Goal: Transaction & Acquisition: Obtain resource

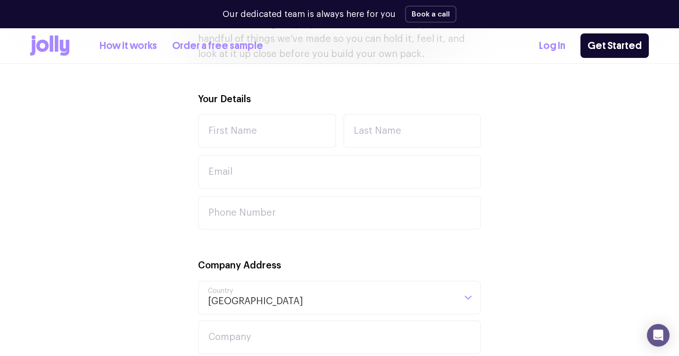
scroll to position [310, 0]
click at [280, 150] on input "First Name" at bounding box center [267, 133] width 138 height 34
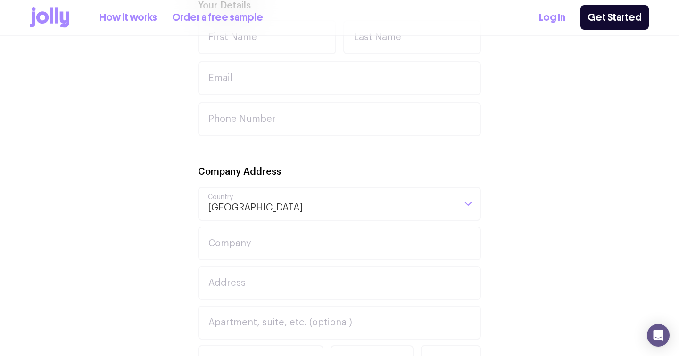
scroll to position [377, 0]
click at [238, 81] on div "Your Details First Name Last Name Email Phone Number" at bounding box center [339, 67] width 283 height 138
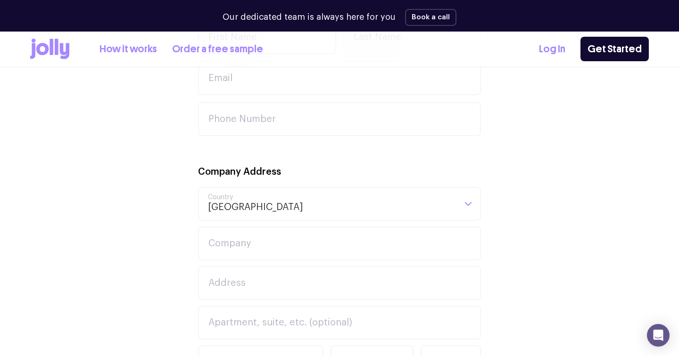
scroll to position [413, 0]
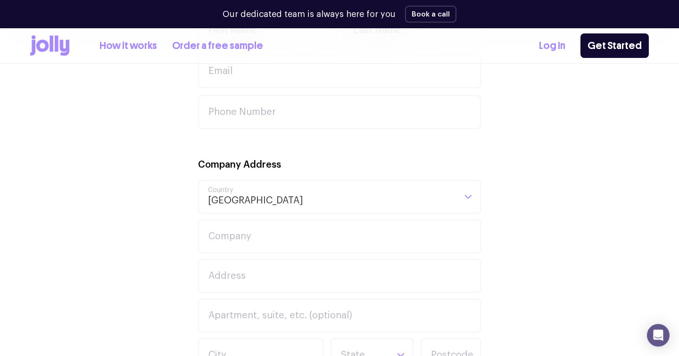
click at [167, 80] on div "Your Details First Name Last Name Email Phone Number Company Address Australia …" at bounding box center [339, 299] width 619 height 617
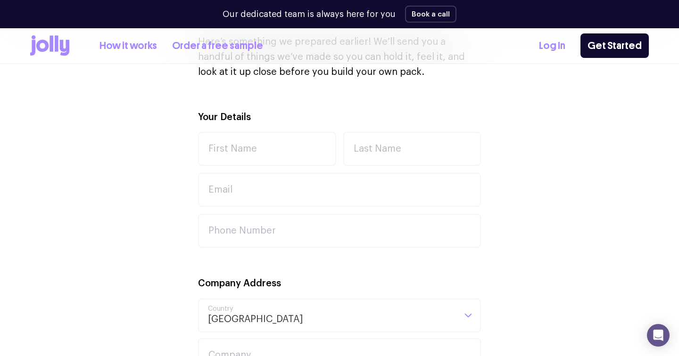
scroll to position [297, 0]
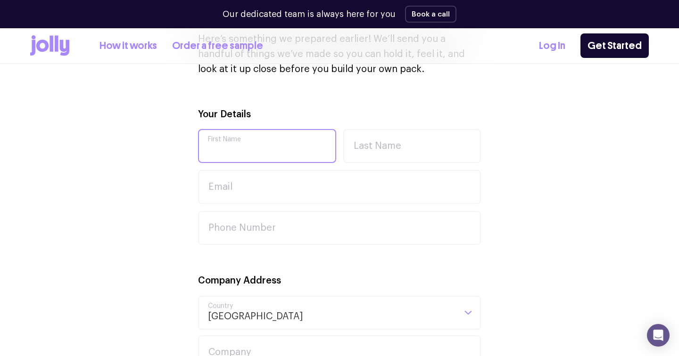
click at [263, 163] on input "First Name" at bounding box center [267, 146] width 138 height 34
type input "Geordie"
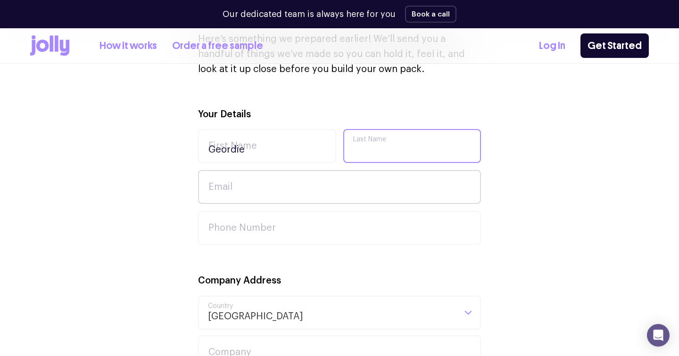
type input "Smith"
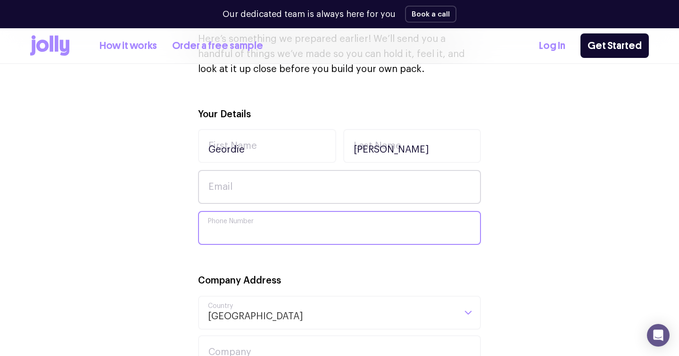
type input "0247846500"
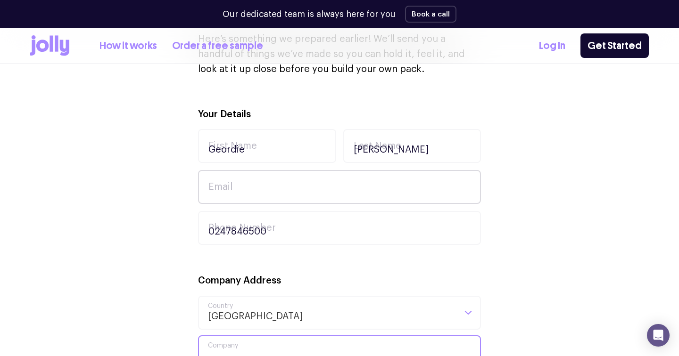
type input "Katoomba Hospital"
type input "CNR Great Western Highway"
type input "katoomba"
type input "2780"
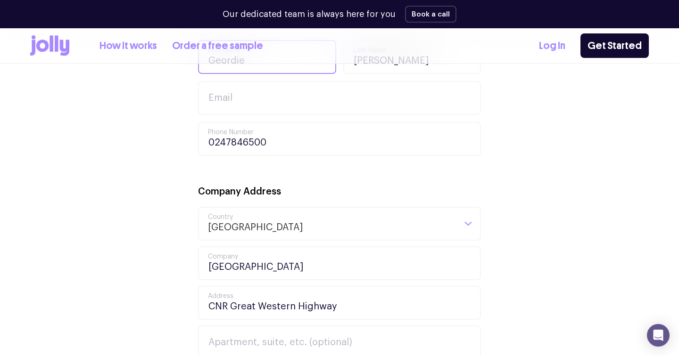
scroll to position [412, 0]
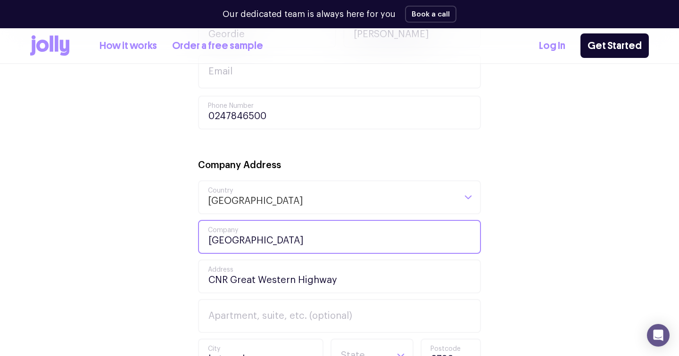
click at [321, 254] on input "Katoomba Hospital" at bounding box center [339, 237] width 283 height 34
click at [298, 254] on input "Katoomba Hospital" at bounding box center [339, 237] width 283 height 34
type input "K"
type input "1 Woodlands Rd"
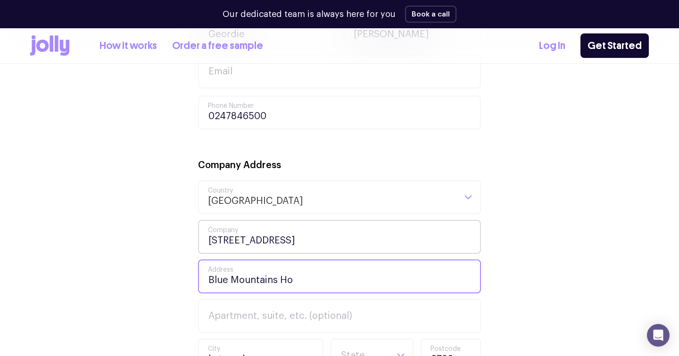
paste input "p"
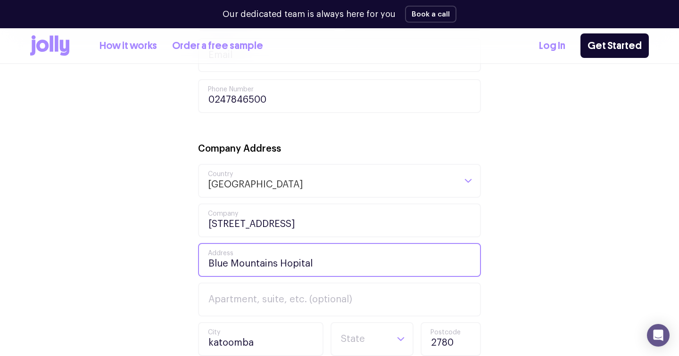
scroll to position [426, 0]
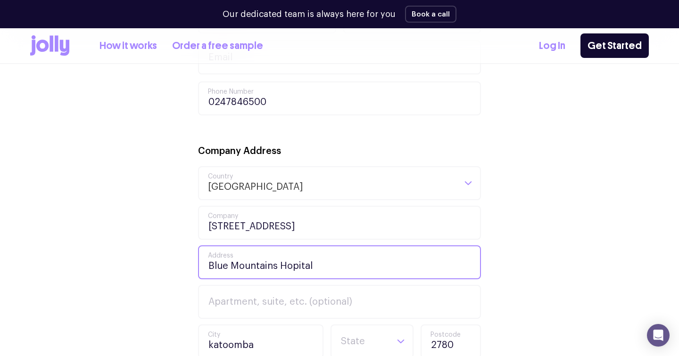
type input "Blue Mountains Hopital"
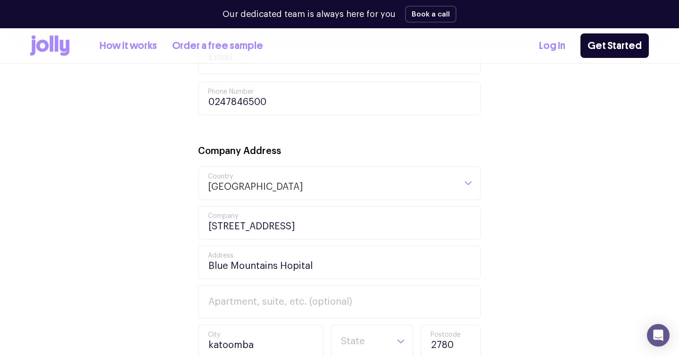
click at [525, 271] on div "Your Details Geordie First Name Smith Last Name Email 0247846500 Phone Number C…" at bounding box center [339, 285] width 619 height 617
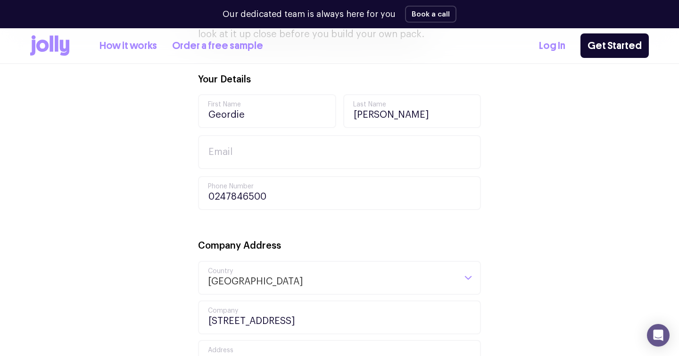
scroll to position [319, 0]
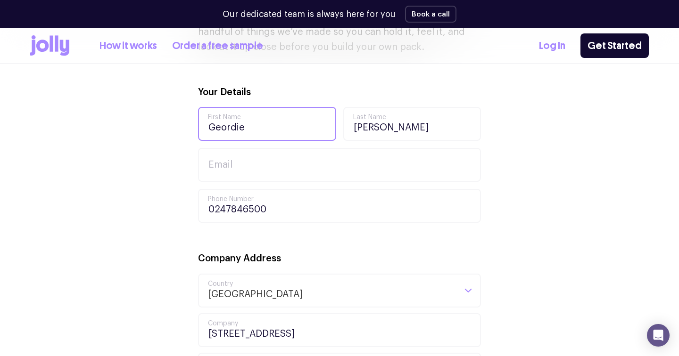
click at [296, 141] on input "Geordie" at bounding box center [267, 124] width 138 height 34
type input "Geordie"
type input "Smith"
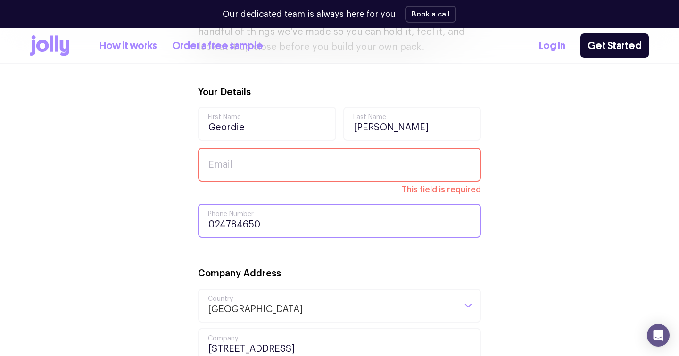
type input "0247846500"
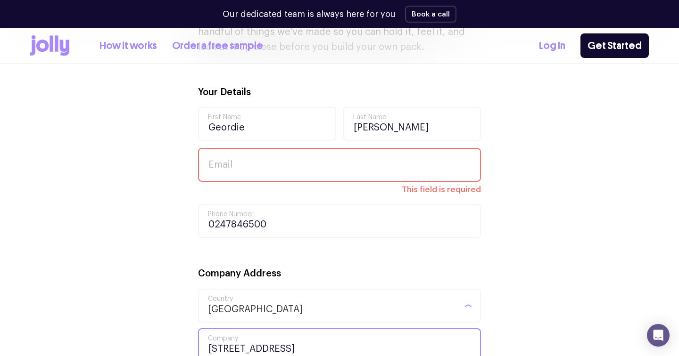
scroll to position [517, 0]
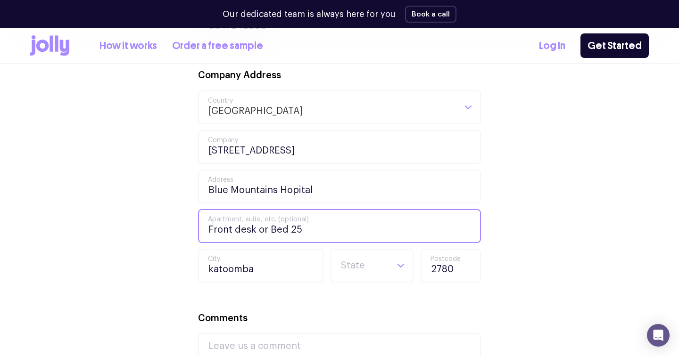
type input "Front desk or Bed 25"
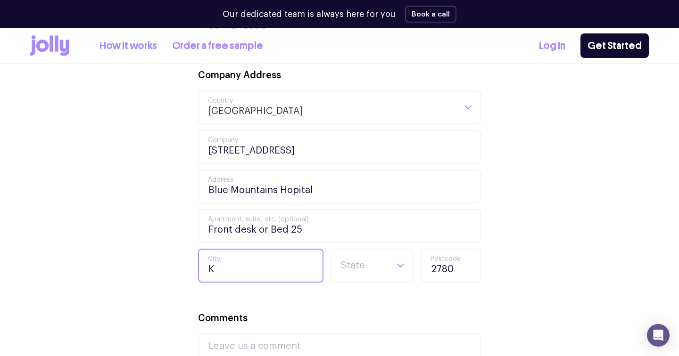
type input "Katoomba"
type input "Julius@icloud.com"
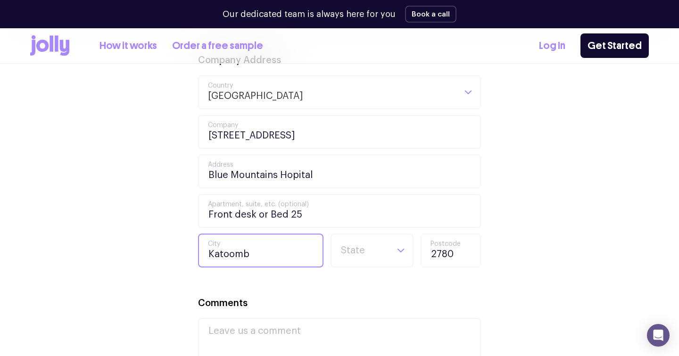
type input "Katoomba"
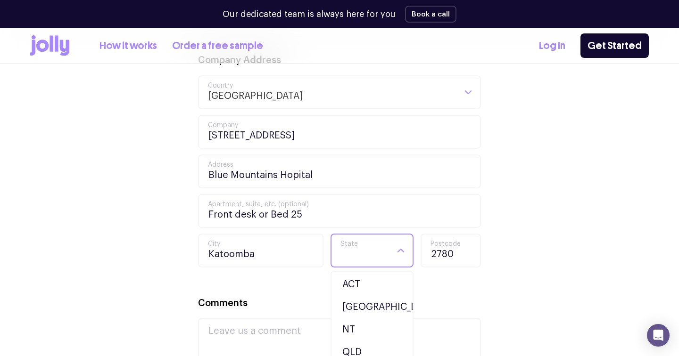
type input "n"
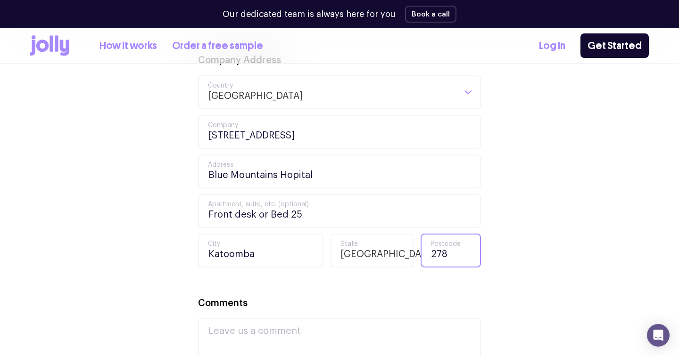
type input "2780"
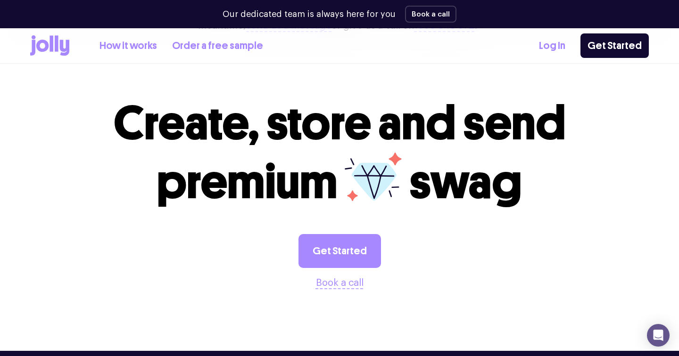
scroll to position [282, 0]
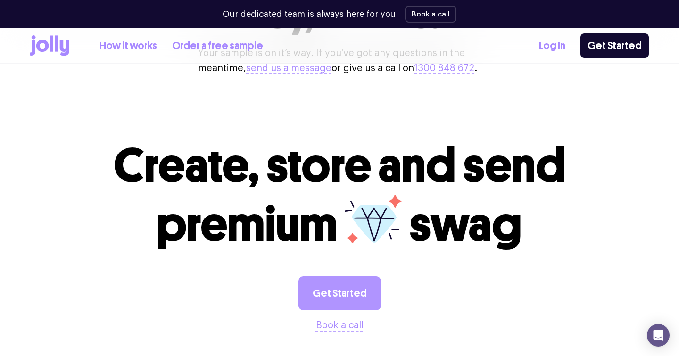
click at [356, 311] on link "Get Started" at bounding box center [339, 294] width 83 height 34
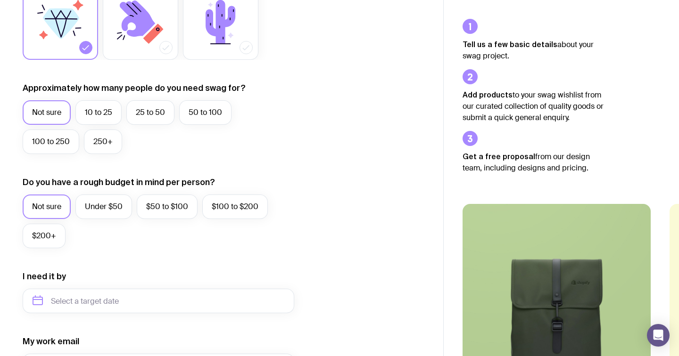
scroll to position [192, 0]
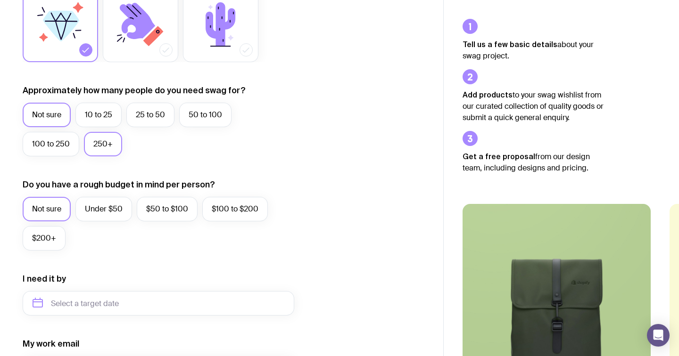
click at [122, 157] on label "250+" at bounding box center [103, 144] width 38 height 25
click at [0, 0] on input "250+" at bounding box center [0, 0] width 0 height 0
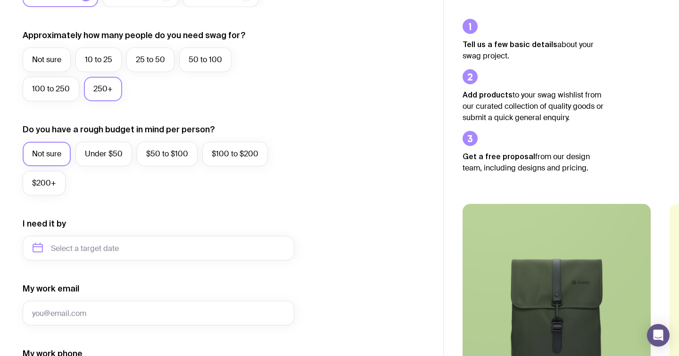
scroll to position [256, 0]
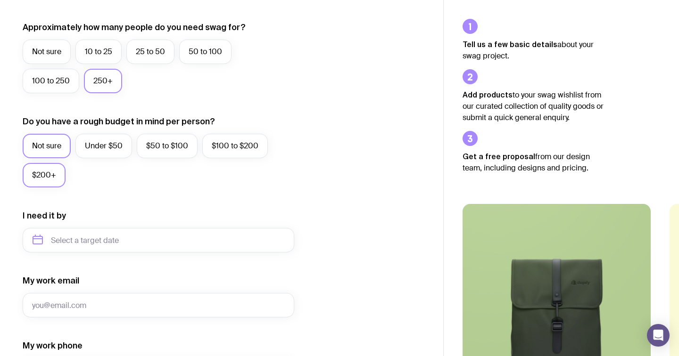
click at [66, 188] on label "$200+" at bounding box center [44, 175] width 43 height 25
click at [0, 0] on input "$200+" at bounding box center [0, 0] width 0 height 0
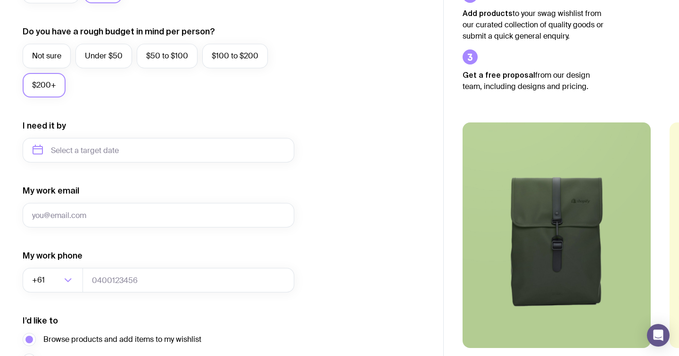
scroll to position [347, 0]
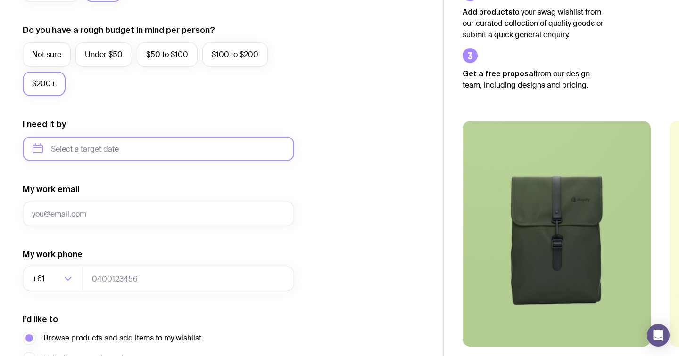
click at [212, 161] on input "text" at bounding box center [159, 149] width 272 height 25
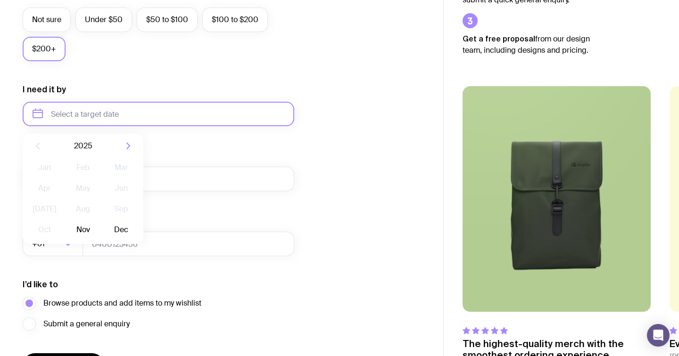
scroll to position [392, 0]
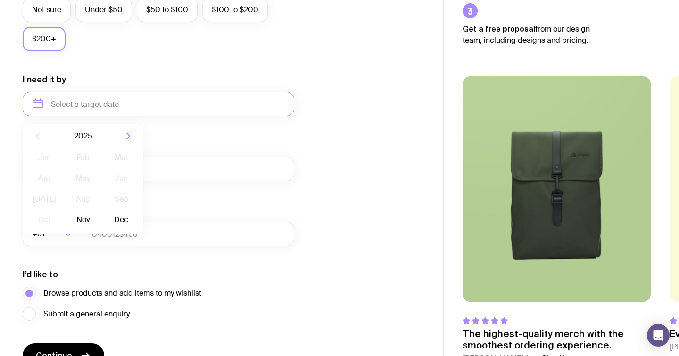
click at [143, 149] on div "2025" at bounding box center [83, 136] width 121 height 25
click at [99, 230] on button "Nov" at bounding box center [83, 220] width 34 height 19
type input "[DATE]"
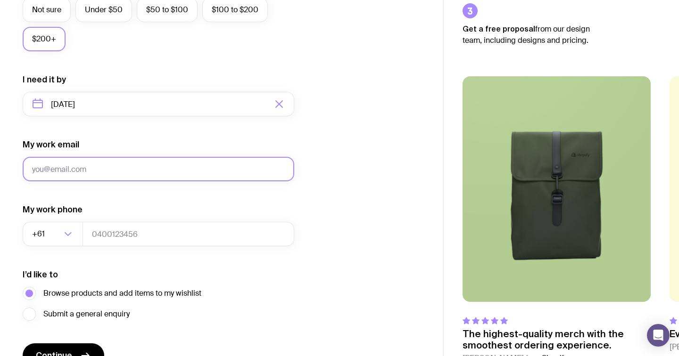
click at [150, 182] on input "My work email" at bounding box center [159, 169] width 272 height 25
type input "[EMAIL_ADDRESS][DOMAIN_NAME]"
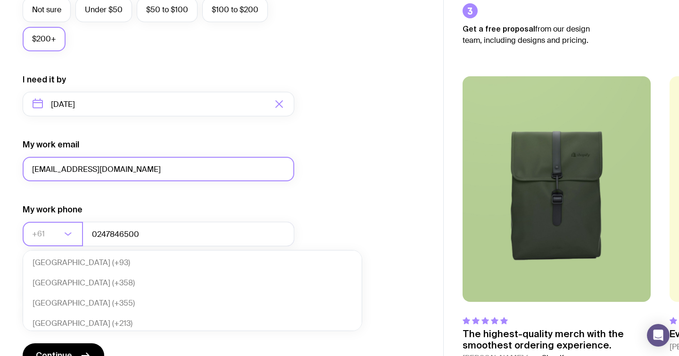
scroll to position [241, 0]
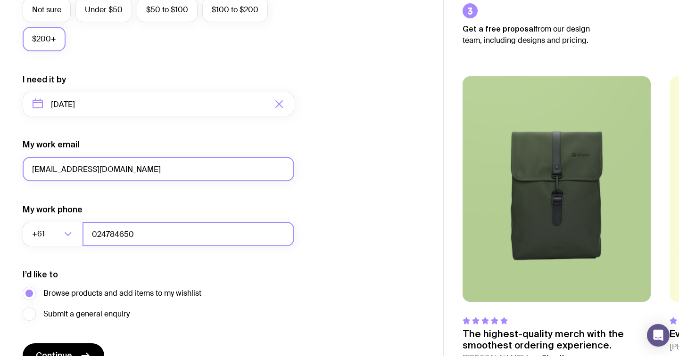
type input "0247846500"
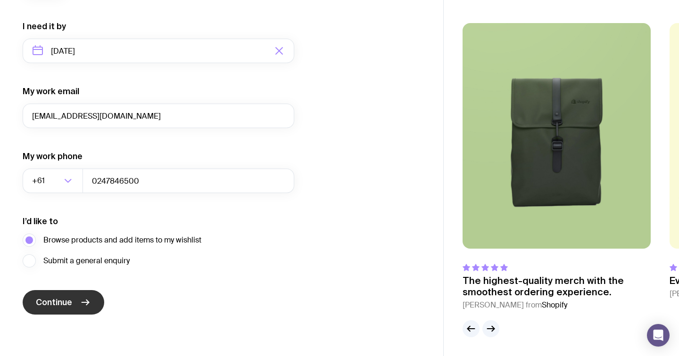
click at [91, 297] on icon "submit" at bounding box center [85, 302] width 11 height 11
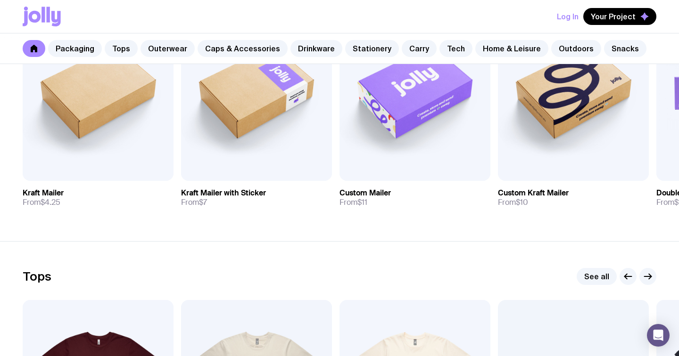
scroll to position [267, 0]
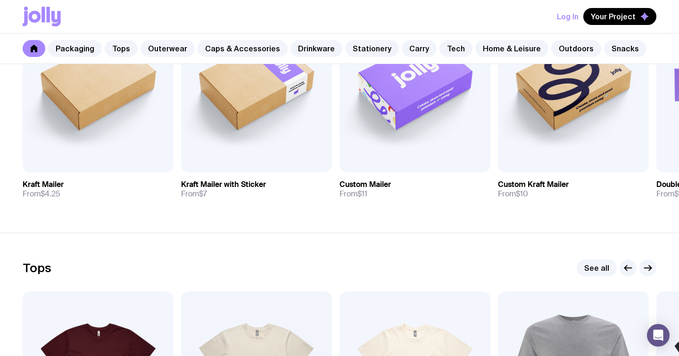
click at [326, 113] on img at bounding box center [256, 82] width 151 height 181
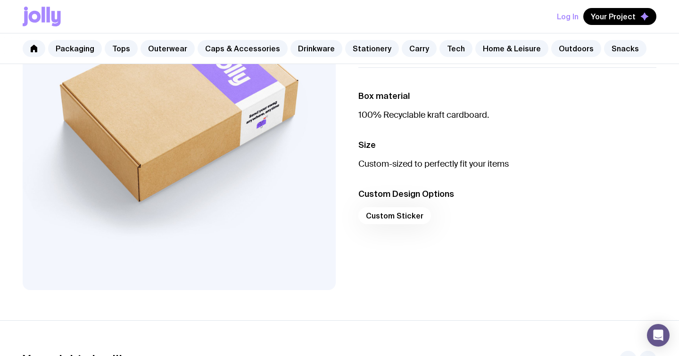
scroll to position [33, 0]
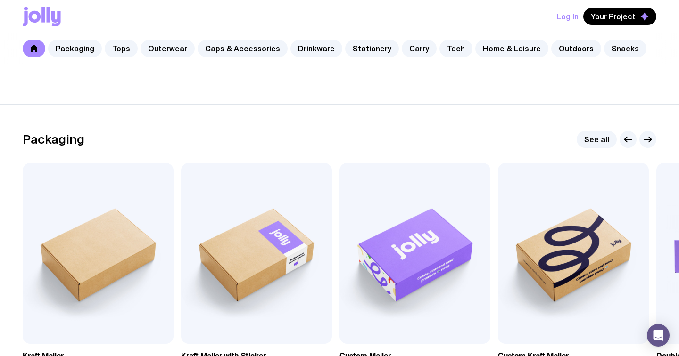
scroll to position [99, 0]
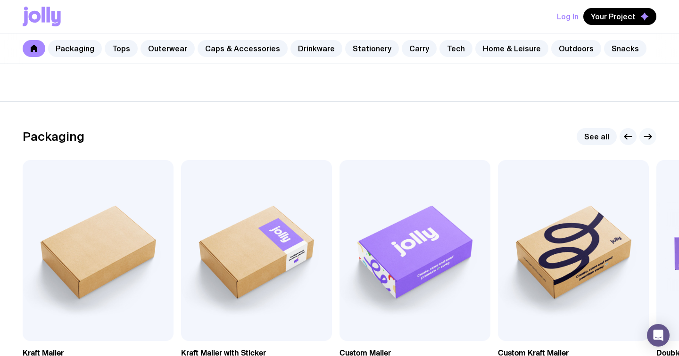
click at [639, 145] on button "button" at bounding box center [647, 136] width 17 height 17
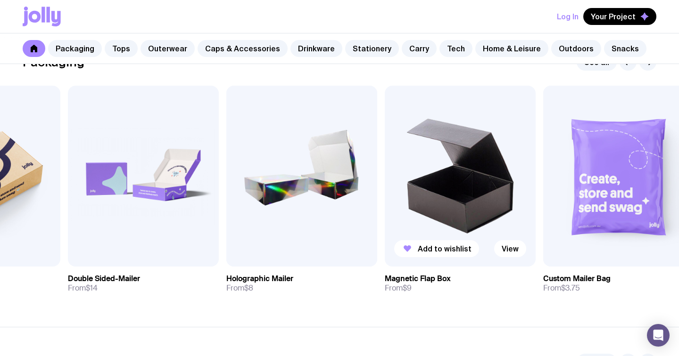
scroll to position [137, 0]
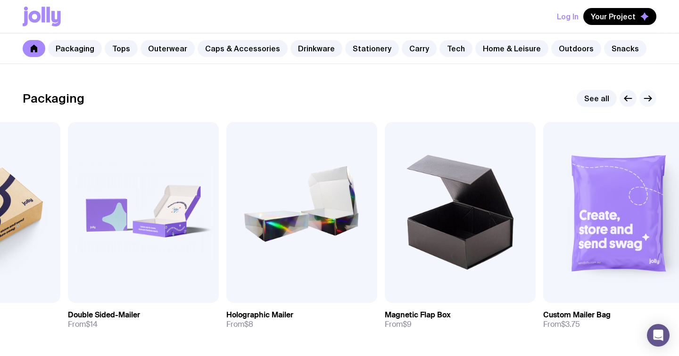
click at [643, 104] on icon "button" at bounding box center [647, 98] width 11 height 11
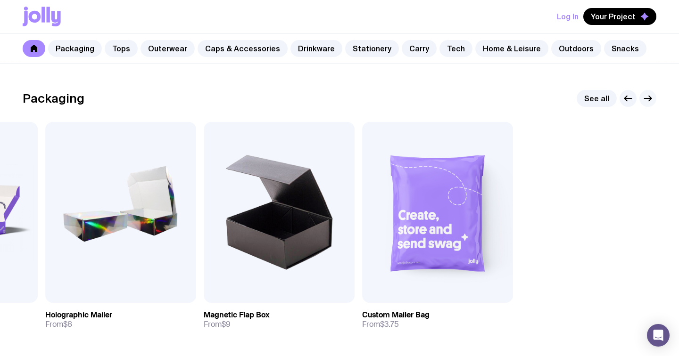
click at [646, 104] on icon "button" at bounding box center [647, 98] width 11 height 11
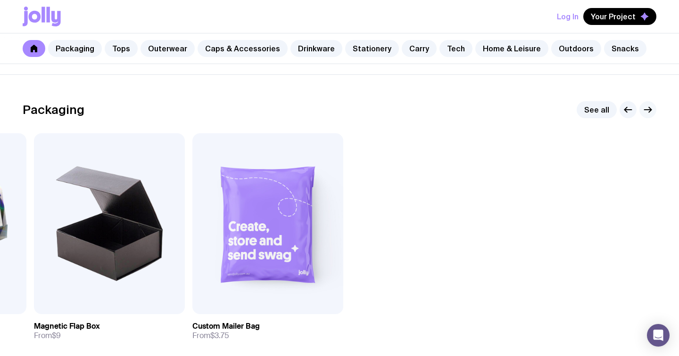
scroll to position [109, 0]
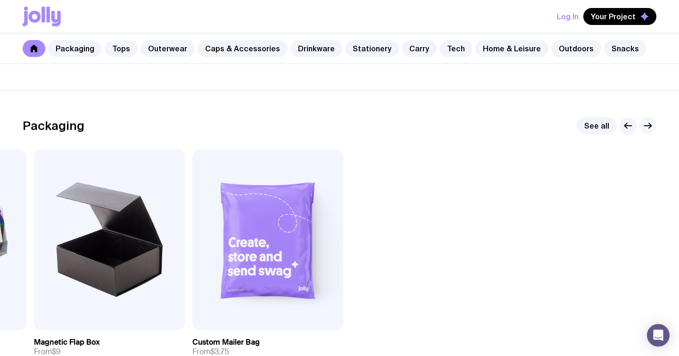
click at [639, 134] on button "button" at bounding box center [647, 125] width 17 height 17
click at [645, 126] on icon "button" at bounding box center [648, 126] width 7 height 0
click at [633, 183] on div "Packaging See all Add to wishlist View Kraft Mailer From $4.25 Add to wishlist …" at bounding box center [340, 240] width 634 height 247
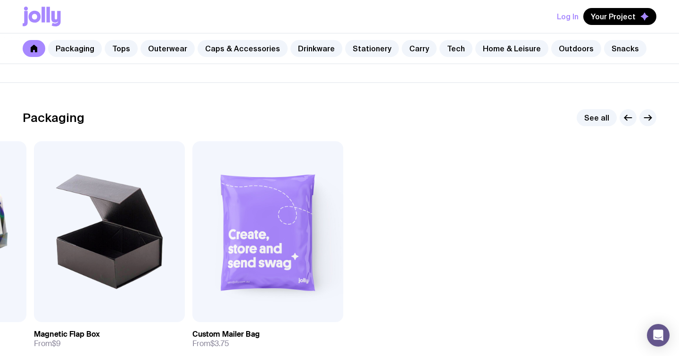
scroll to position [81, 0]
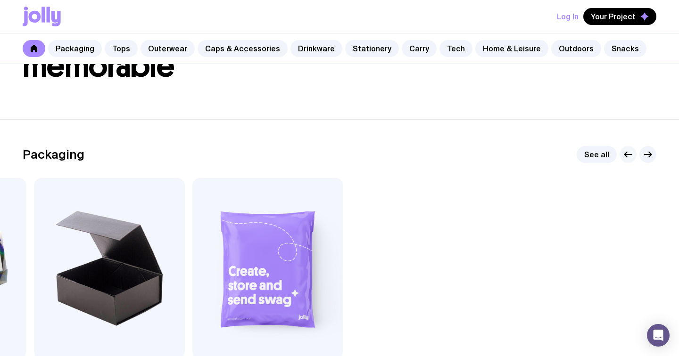
click at [622, 160] on icon "button" at bounding box center [627, 154] width 11 height 11
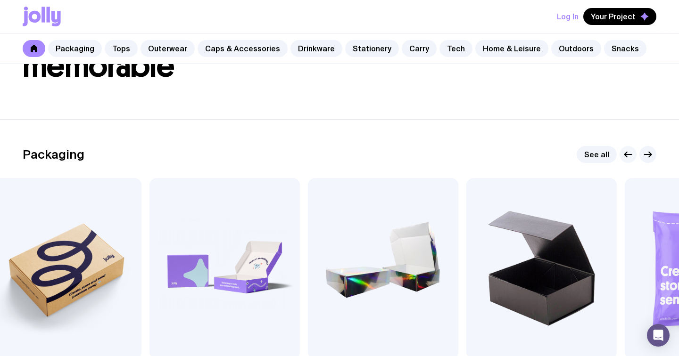
click at [622, 160] on icon "button" at bounding box center [627, 154] width 11 height 11
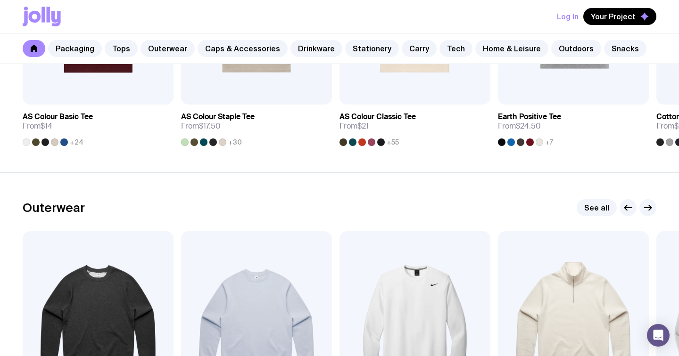
scroll to position [0, 0]
